Goal: Check status: Check status

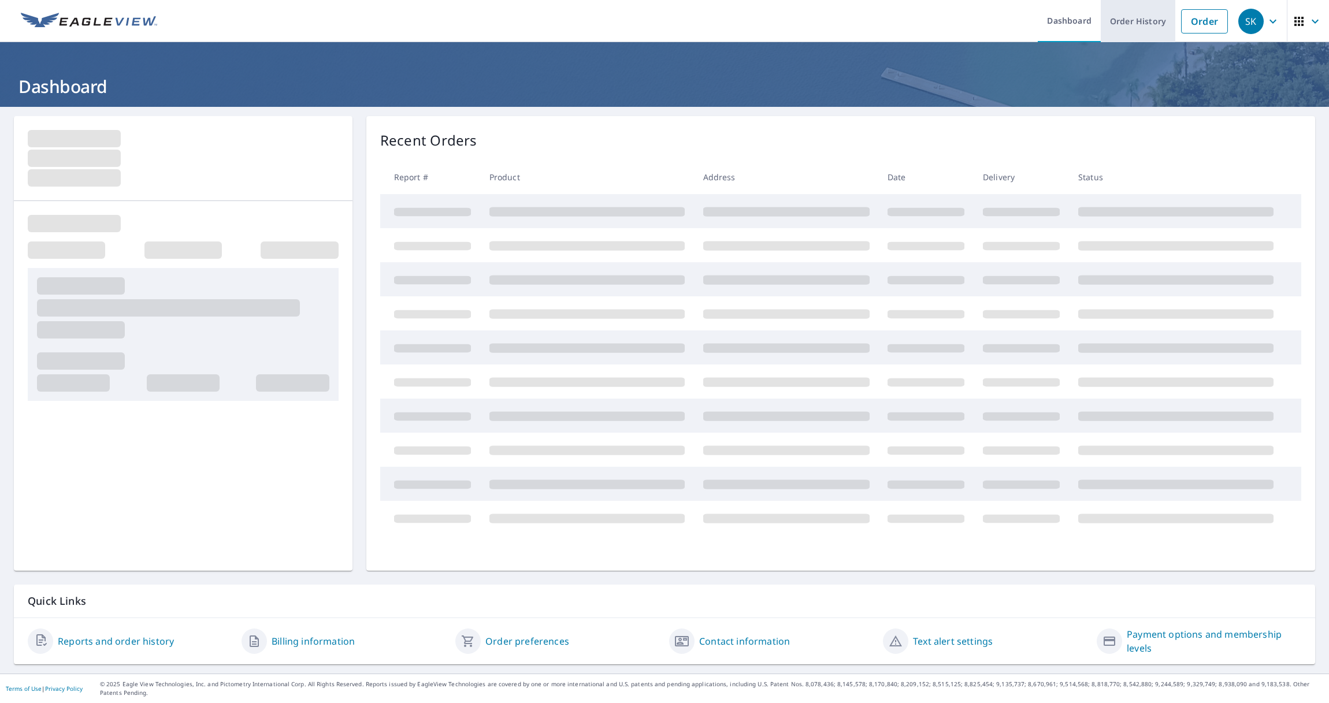
click at [1117, 21] on link "Order History" at bounding box center [1138, 21] width 75 height 42
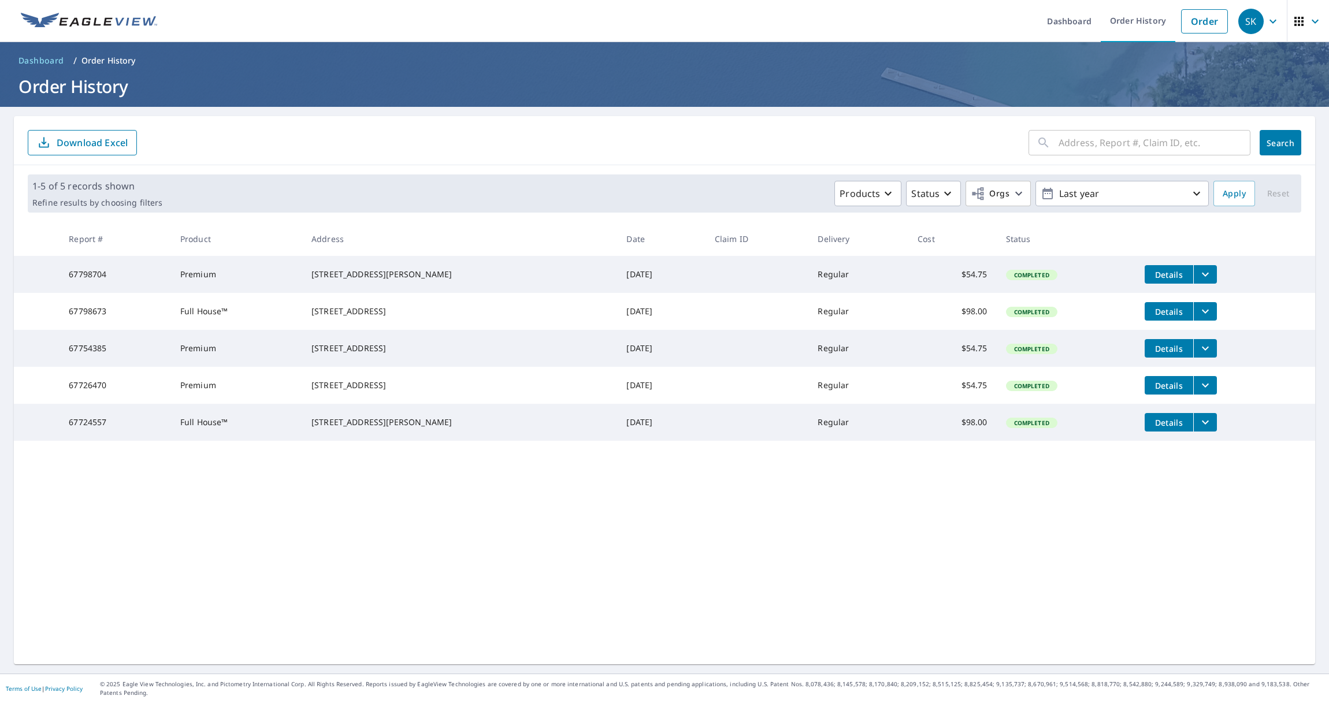
click at [1141, 147] on input "text" at bounding box center [1155, 143] width 192 height 32
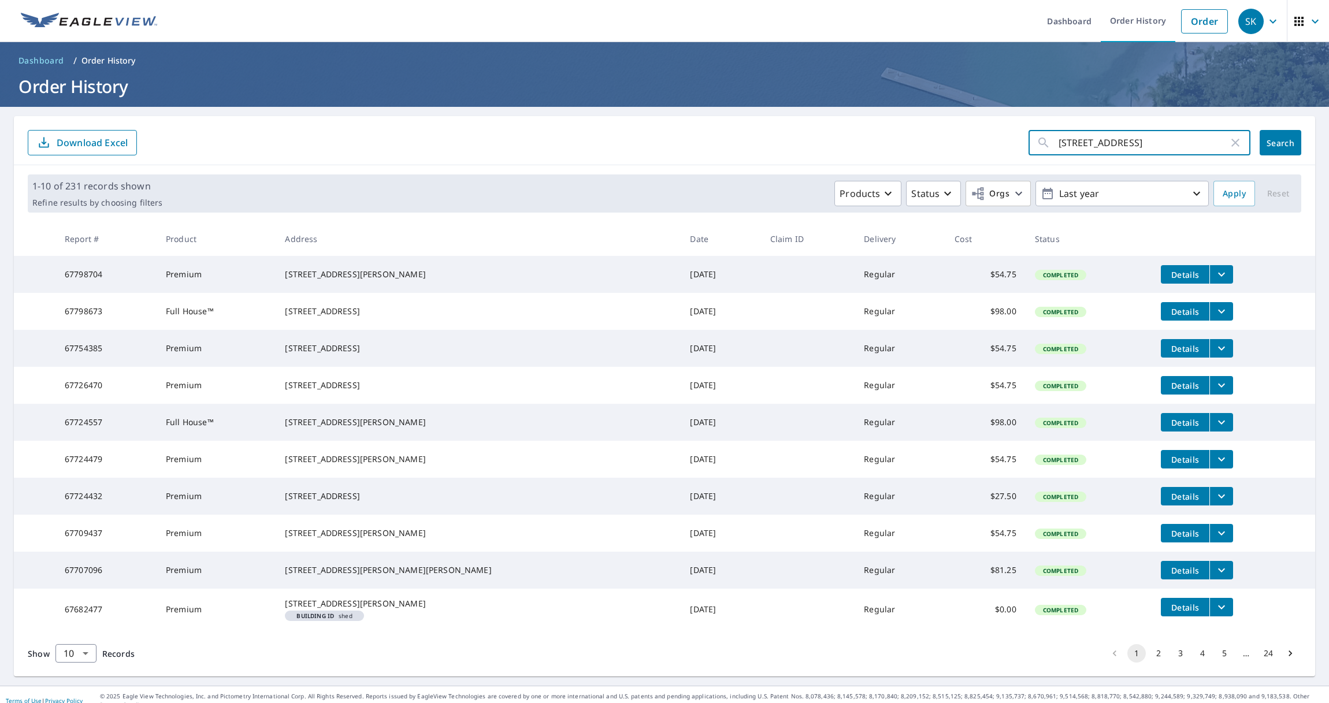
type input "[STREET_ADDRESS]"
click at [1260, 138] on button "Search" at bounding box center [1281, 142] width 42 height 25
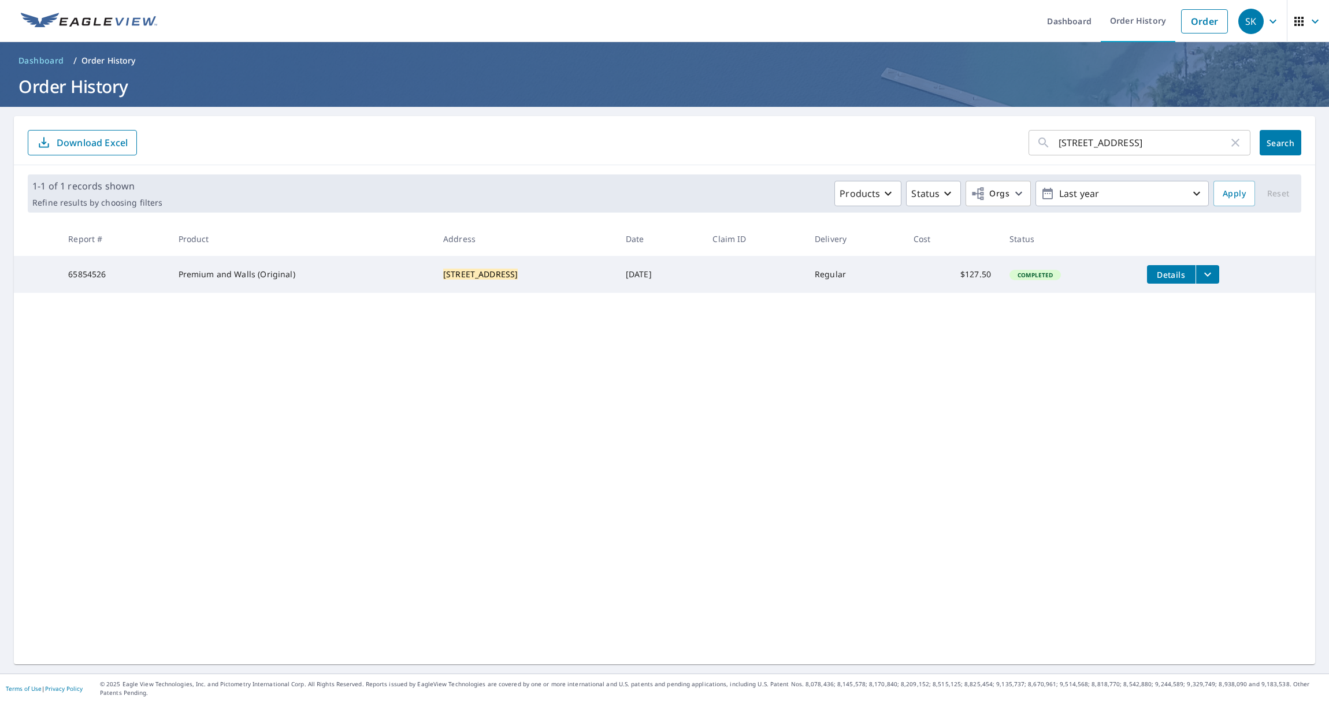
click at [1159, 279] on span "Details" at bounding box center [1171, 274] width 35 height 11
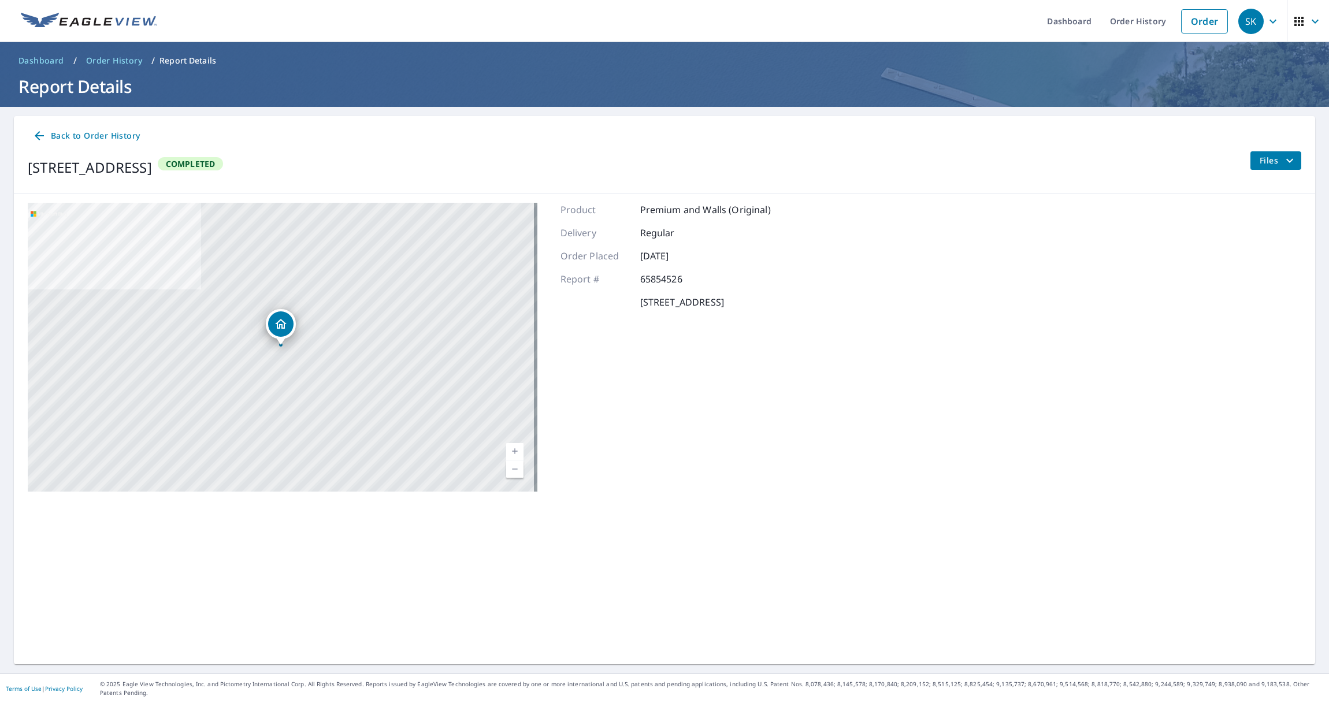
click at [1289, 163] on button "Files" at bounding box center [1275, 160] width 51 height 18
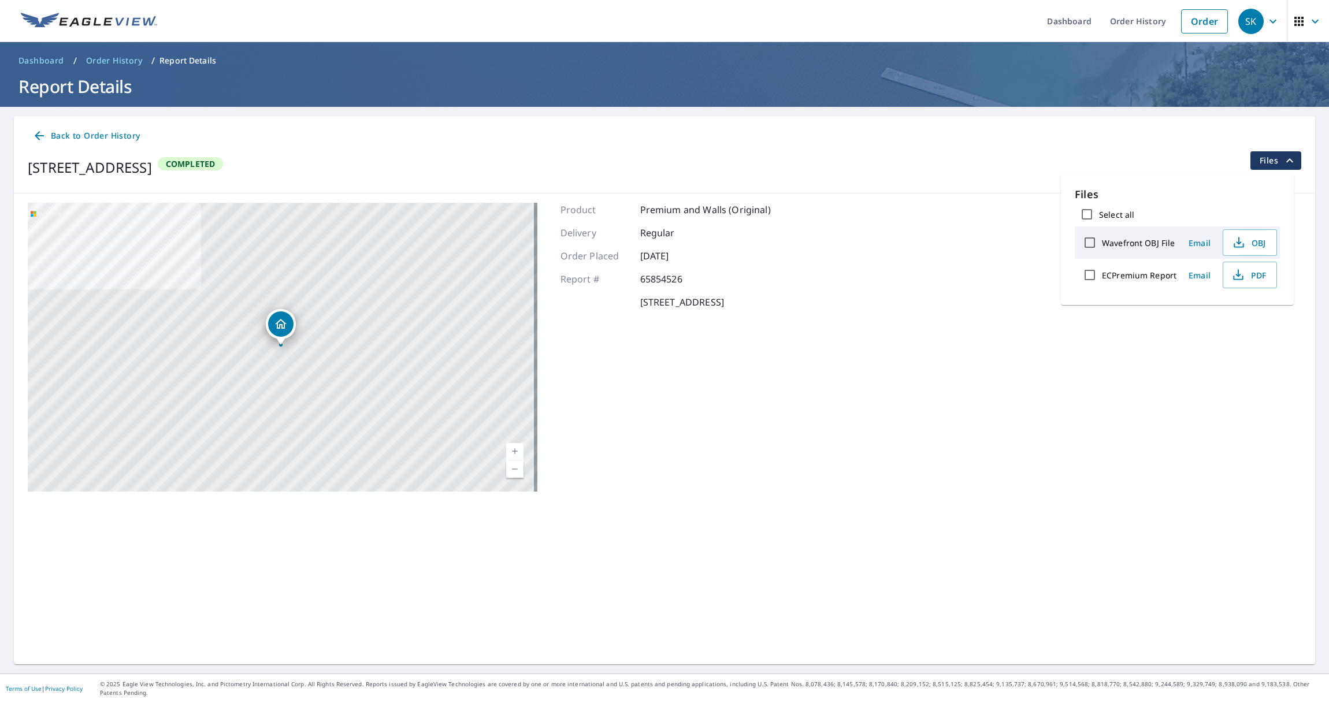
click at [975, 221] on div "[STREET_ADDRESS] Aerial Road A standard road map Aerial A detailed look from ab…" at bounding box center [664, 347] width 1301 height 307
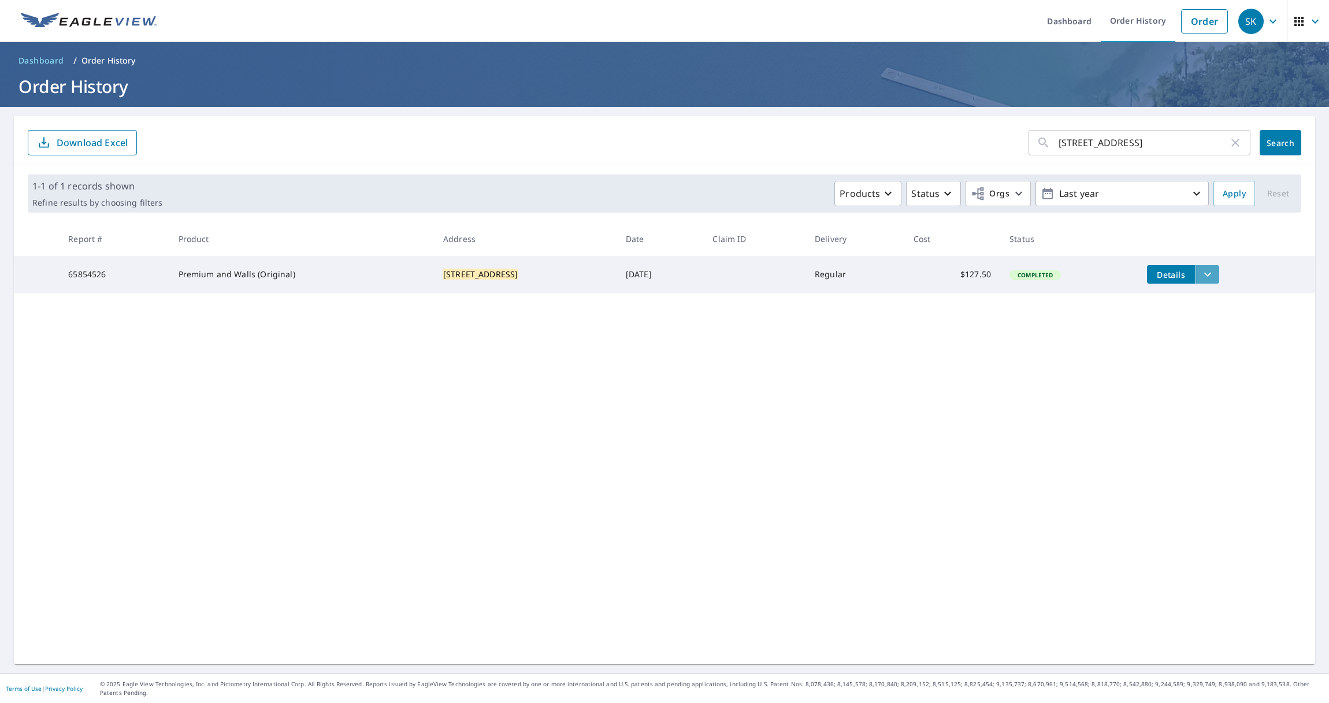
click at [1209, 279] on icon "filesDropdownBtn-65854526" at bounding box center [1208, 275] width 14 height 14
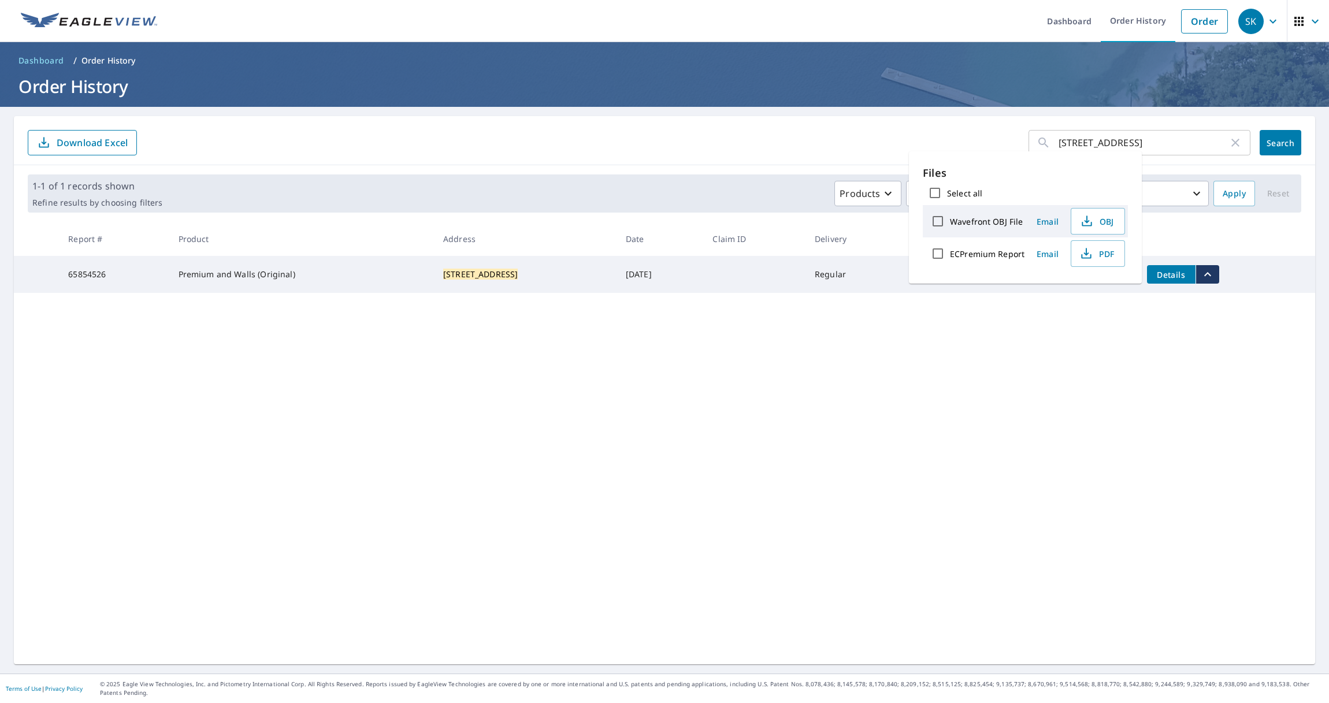
click at [1202, 325] on div "[STREET_ADDRESS] ​ Search Download Excel 1-1 of 1 records shown Refine results …" at bounding box center [664, 390] width 1301 height 548
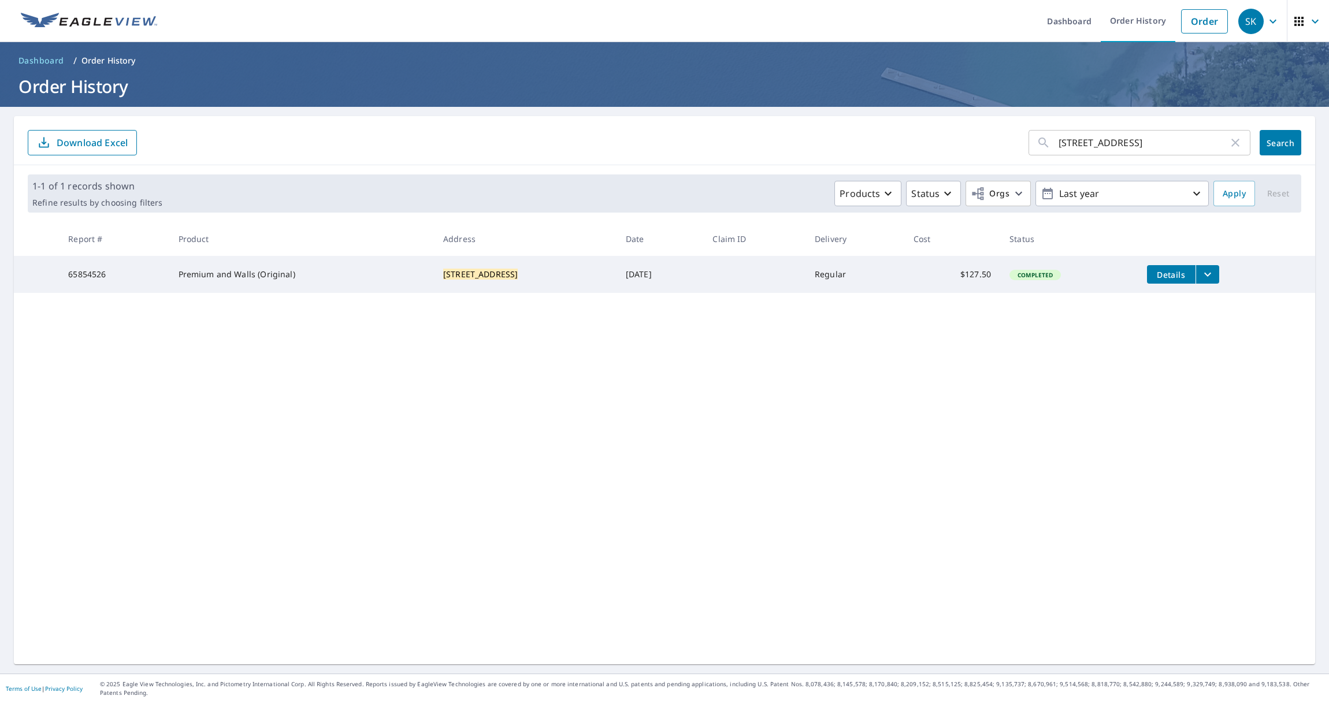
drag, startPoint x: 432, startPoint y: 266, endPoint x: 888, endPoint y: 303, distance: 456.8
click at [443, 269] on mark "[STREET_ADDRESS]" at bounding box center [480, 274] width 75 height 11
click at [1028, 276] on span "Completed" at bounding box center [1035, 275] width 49 height 8
click at [902, 286] on td "Regular" at bounding box center [854, 274] width 99 height 37
